Goal: Find specific page/section: Find specific page/section

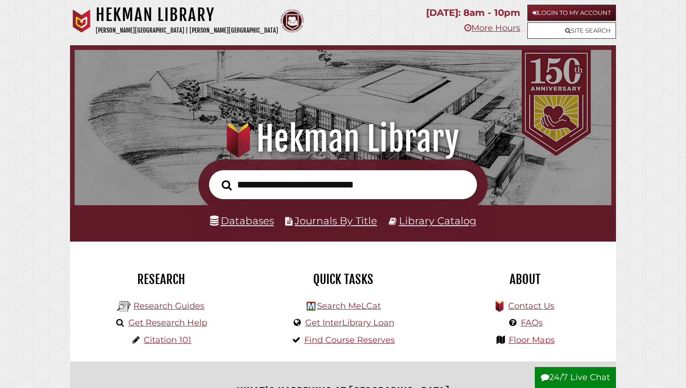
click at [247, 214] on li "Databases" at bounding box center [242, 221] width 64 height 18
click at [242, 219] on link "Databases" at bounding box center [242, 221] width 64 height 12
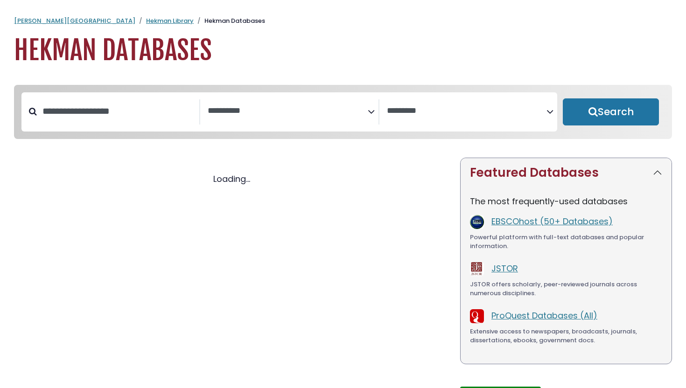
select select "Database Subject Filter"
select select "Database Vendors Filter"
select select "Database Subject Filter"
select select "Database Vendors Filter"
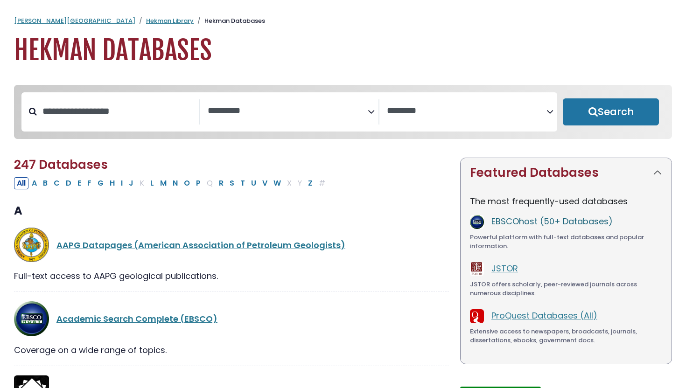
click at [515, 224] on link "EBSCOhost (50+ Databases)" at bounding box center [551, 221] width 121 height 12
